Goal: Use online tool/utility: Use online tool/utility

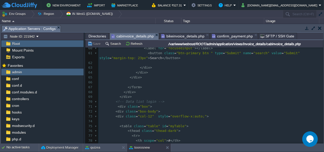
scroll to position [363, 0]
click at [177, 36] on span "bikeinvoice_details.php" at bounding box center [182, 36] width 43 height 6
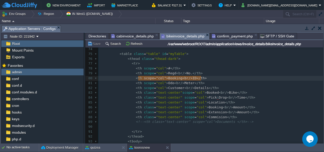
type textarea "<th scope="col">Booking <br/> ID</th>"
drag, startPoint x: 204, startPoint y: 78, endPoint x: 133, endPoint y: 78, distance: 71.2
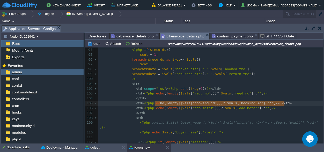
scroll to position [0, 129]
type textarea "<td><?php echo (!empty($vals['booking_id'])) ? $vals['booking_id'] : '' ; ?> </…"
drag, startPoint x: 286, startPoint y: 103, endPoint x: 133, endPoint y: 104, distance: 153.2
click at [130, 34] on span "cabinvoice_details.php" at bounding box center [132, 36] width 42 height 6
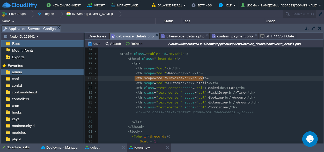
type textarea "<th scope="col">Invoice <br/> No.</th>"
drag, startPoint x: 207, startPoint y: 77, endPoint x: 133, endPoint y: 78, distance: 74.8
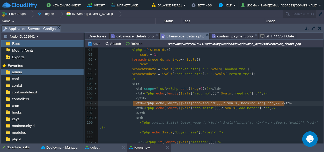
click at [178, 35] on span "bikeinvoice_details.php" at bounding box center [182, 36] width 43 height 6
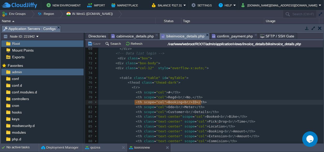
type textarea "<th scope="col">Booking <br/> ID</th>"
drag, startPoint x: 206, startPoint y: 101, endPoint x: 133, endPoint y: 104, distance: 73.5
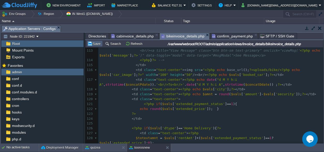
click at [99, 45] on button "Save" at bounding box center [94, 43] width 14 height 5
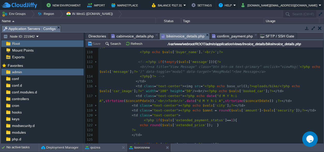
scroll to position [532, 0]
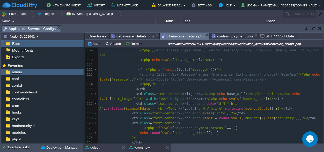
click at [101, 148] on div "quizea" at bounding box center [101, 148] width 37 height 8
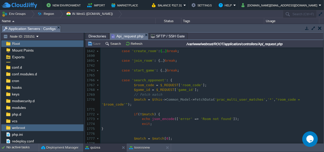
scroll to position [7152, 0]
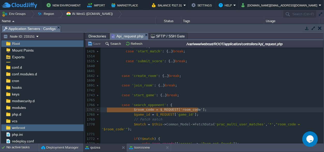
type textarea "$room_code = $_REQUEST['room_code'];"
drag, startPoint x: 202, startPoint y: 110, endPoint x: 99, endPoint y: 112, distance: 102.5
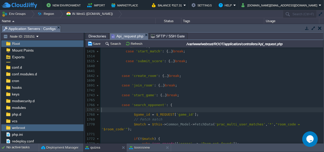
scroll to position [0, 0]
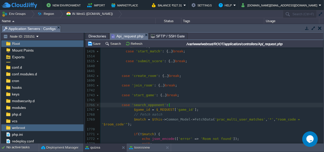
click at [139, 110] on div "xxxxxxxxxx 1415 1416 public function practice (){ 1417 $input = ( ! empty ( $_R…" at bounding box center [211, 137] width 223 height 283
drag, startPoint x: 141, startPoint y: 109, endPoint x: 133, endPoint y: 111, distance: 8.0
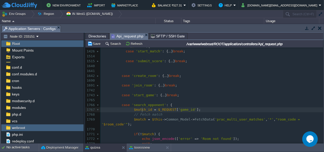
type textarea "match"
drag, startPoint x: 181, startPoint y: 110, endPoint x: 174, endPoint y: 111, distance: 7.4
type textarea "match"
click at [142, 110] on div "xxxxxxxxxx 1415 1416 public function practice (){ 1417 $input = ( ! empty ( $_R…" at bounding box center [211, 137] width 223 height 283
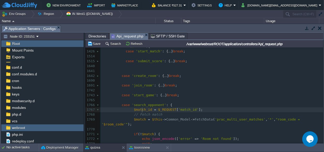
type textarea "$match_id"
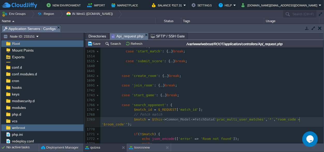
click at [124, 123] on span "$room_code" at bounding box center [114, 125] width 20 height 4
type textarea "$room_code"
paste textarea
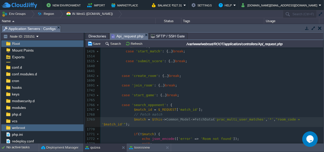
click at [273, 119] on span ""room_code = '" at bounding box center [201, 122] width 201 height 9
type textarea "room_code"
click at [269, 119] on div "xxxxxxxxxx 1415 1416 public function practice (){ 1417 $input = ( ! empty ( $_R…" at bounding box center [211, 137] width 223 height 283
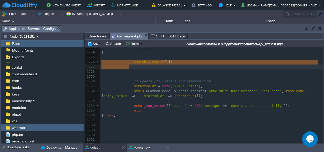
scroll to position [4, 28]
drag, startPoint x: 138, startPoint y: 68, endPoint x: 102, endPoint y: 62, distance: 36.3
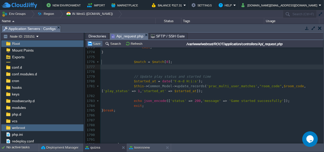
click at [97, 41] on button "Save" at bounding box center [94, 43] width 14 height 5
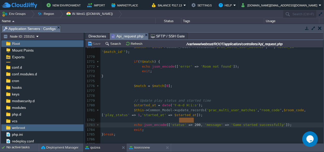
scroll to position [0, 17]
type textarea "'status' => 200,"
drag, startPoint x: 194, startPoint y: 121, endPoint x: 165, endPoint y: 120, distance: 29.3
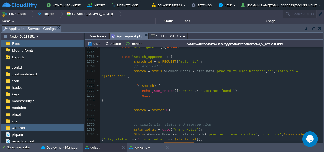
scroll to position [0, 0]
paste textarea "200"
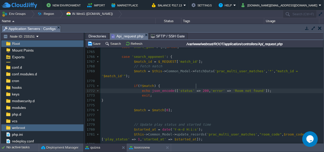
click at [203, 89] on span "200" at bounding box center [206, 91] width 6 height 4
type textarea "404"
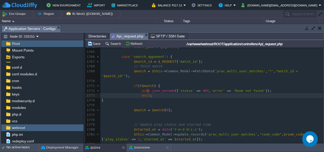
click at [214, 93] on pre "exit ;" at bounding box center [211, 95] width 223 height 5
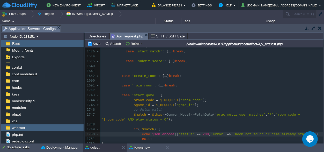
scroll to position [7168, 0]
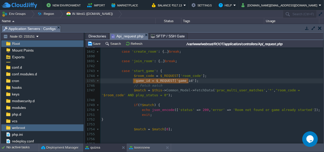
type textarea "$game_id = $_REQUEST['game_id']"
drag, startPoint x: 188, startPoint y: 80, endPoint x: 132, endPoint y: 81, distance: 56.4
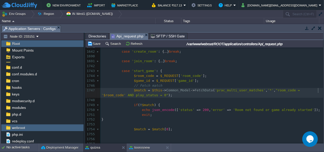
click at [318, 91] on div "xxxxxxxxxx 1515 case 'submit_score' : { ... } break ; 1640 1641 1642 case 'crea…" at bounding box center [211, 144] width 223 height 219
click at [113, 98] on div "xxxxxxxxxx 1515 case 'submit_score' : { ... } break ; 1640 1641 1642 case 'crea…" at bounding box center [211, 144] width 223 height 219
type textarea "$game_id"
type textarea "$_REQUEST['game_id']"
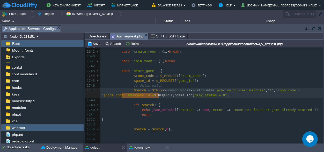
scroll to position [0, 37]
drag, startPoint x: 158, startPoint y: 95, endPoint x: 122, endPoint y: 96, distance: 36.8
paste textarea
type textarea "AND"
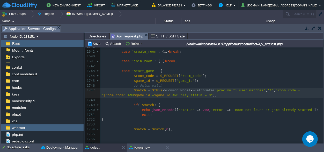
scroll to position [0, 0]
click at [134, 95] on span "$game_id" at bounding box center [142, 95] width 16 height 4
type textarea "'"
click at [124, 96] on span "' AND 'game_id =" at bounding box center [140, 95] width 32 height 4
type textarea "'"
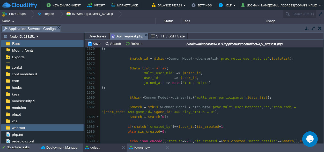
scroll to position [7321, 0]
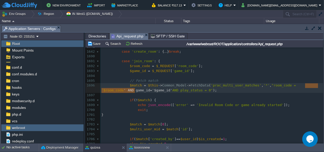
type textarea "AND game_id='$game_id'"
drag, startPoint x: 135, startPoint y: 90, endPoint x: 309, endPoint y: 85, distance: 174.5
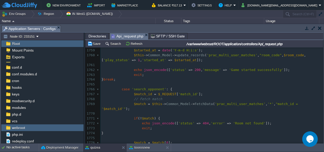
scroll to position [7273, 0]
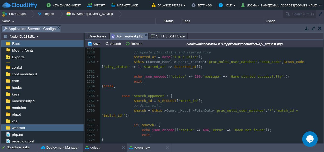
click at [138, 102] on span "$match_id" at bounding box center [143, 101] width 18 height 4
type textarea "$match_id"
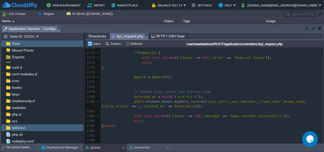
scroll to position [7297, 0]
click at [257, 97] on div "xxxxxxxxxx case 'join_room' : { ... } break ; 1747 $match = $this -> Common_Mod…" at bounding box center [211, 63] width 223 height 288
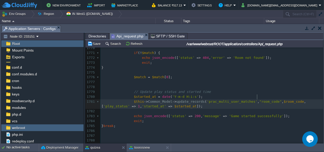
type textarea "room_code"
paste textarea
click at [287, 97] on div "xxxxxxxxxx case 'join_room' : { ... } break ; 1747 $match = $this -> Common_Mod…" at bounding box center [211, 63] width 223 height 288
type textarea "$room_code"
paste textarea
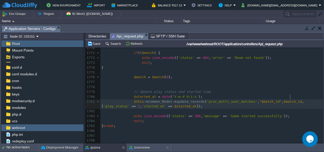
click at [263, 100] on span "$match_id" at bounding box center [270, 102] width 18 height 4
click at [262, 98] on div "xxxxxxxxxx case 'join_room' : { ... } break ; 1747 $match = $this -> Common_Mod…" at bounding box center [211, 63] width 223 height 288
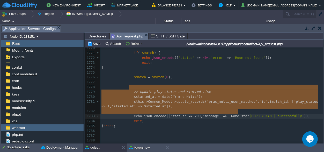
type textarea "// Update play status and started time $started_at = date('Y-m-d H:i:s'); $this…"
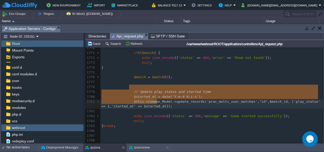
drag, startPoint x: 129, startPoint y: 87, endPoint x: 259, endPoint y: 101, distance: 130.7
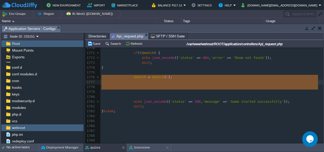
drag, startPoint x: 135, startPoint y: 90, endPoint x: 130, endPoint y: 79, distance: 12.1
